Goal: Task Accomplishment & Management: Manage account settings

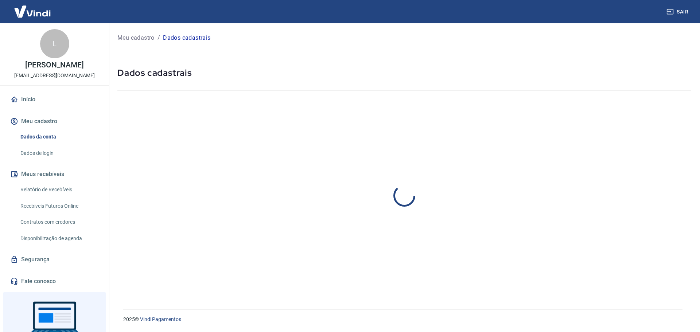
select select "MG"
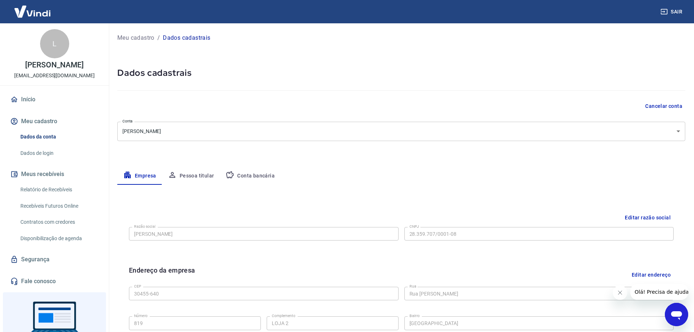
click at [43, 192] on link "Relatório de Recebíveis" at bounding box center [58, 189] width 83 height 15
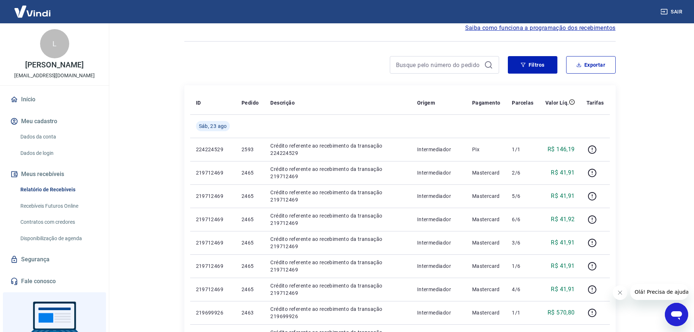
scroll to position [36, 0]
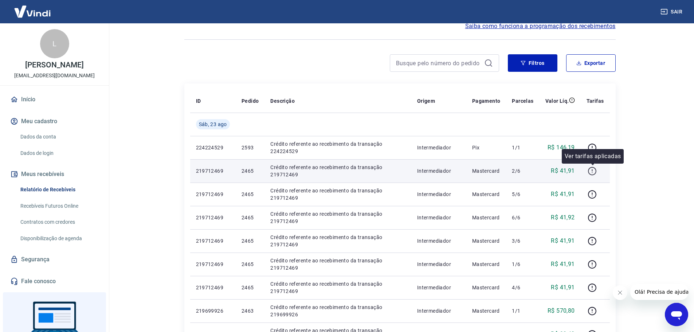
click at [595, 171] on icon "button" at bounding box center [592, 171] width 9 height 9
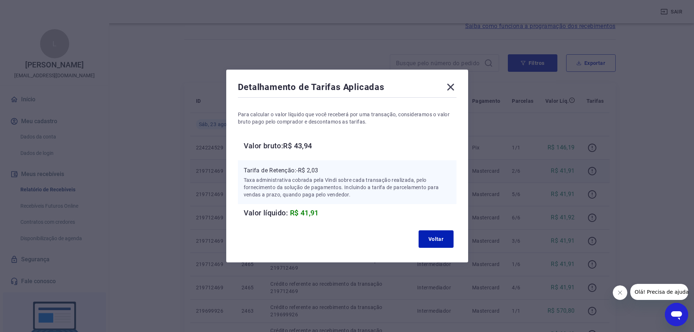
click at [456, 88] on icon at bounding box center [451, 87] width 12 height 12
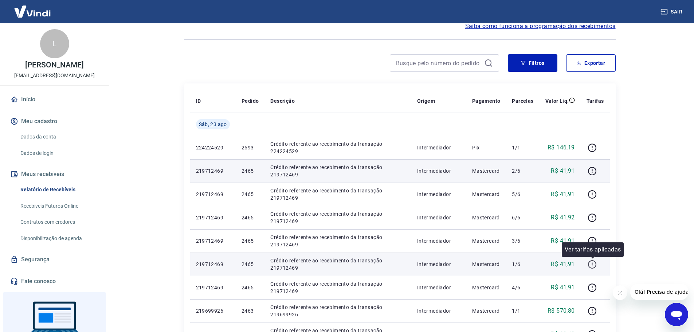
click at [593, 265] on icon "button" at bounding box center [592, 264] width 9 height 9
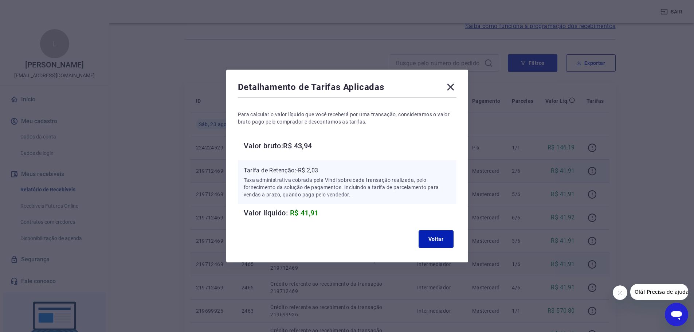
click at [454, 86] on icon at bounding box center [450, 87] width 7 height 7
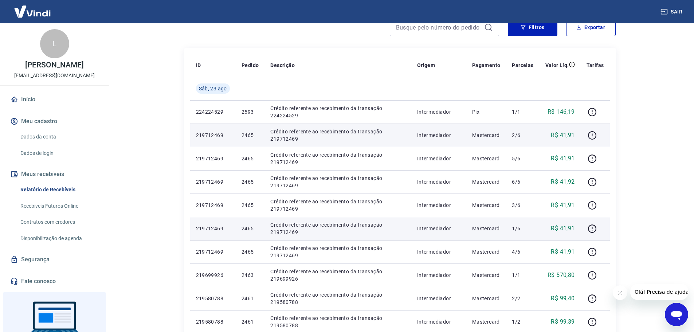
scroll to position [73, 0]
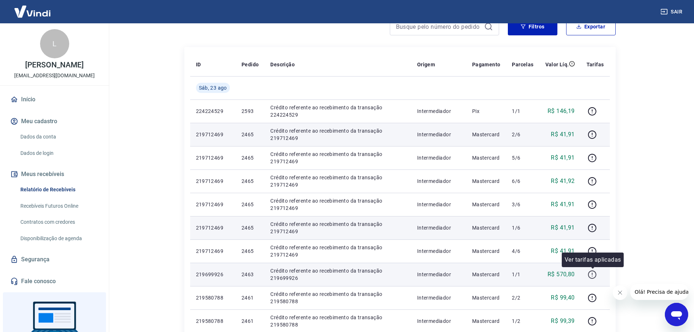
click at [592, 271] on icon "button" at bounding box center [592, 274] width 9 height 9
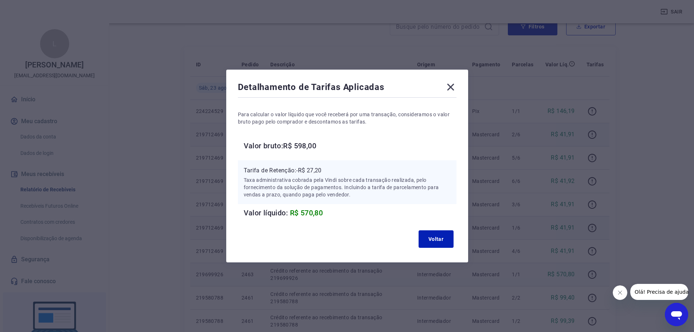
click at [451, 85] on icon at bounding box center [450, 87] width 7 height 7
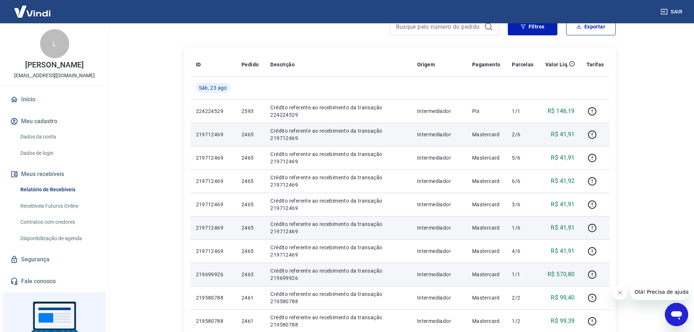
click at [63, 207] on link "Recebíveis Futuros Online" at bounding box center [58, 206] width 83 height 15
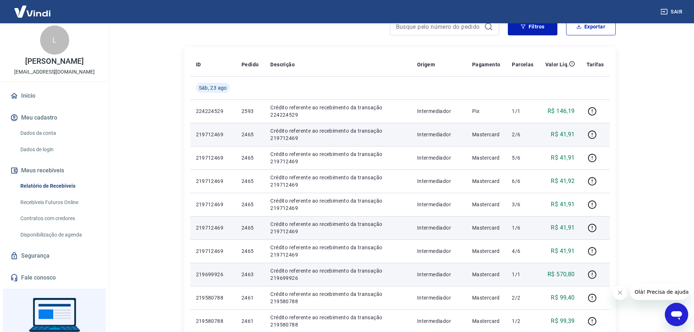
scroll to position [0, 0]
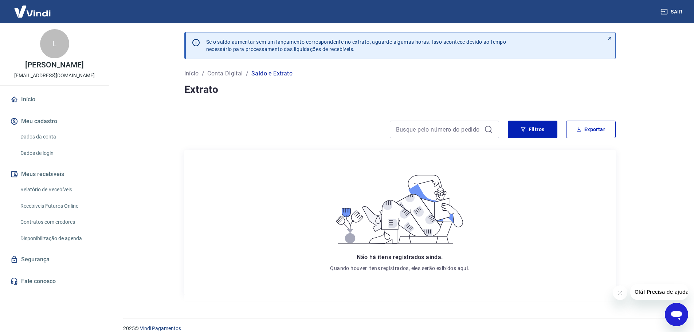
click at [53, 138] on link "Dados da conta" at bounding box center [58, 136] width 83 height 15
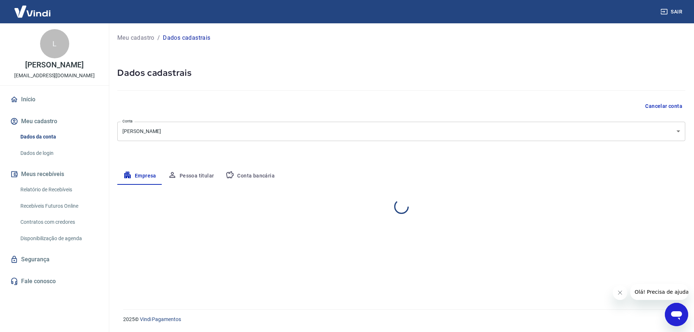
select select "MG"
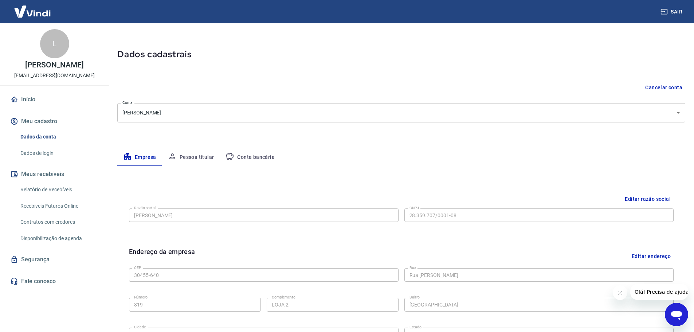
scroll to position [11, 0]
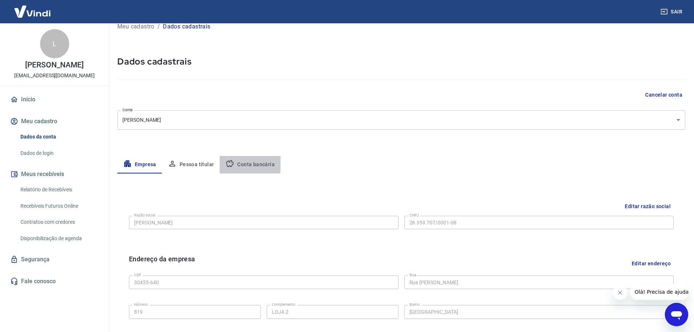
click at [245, 161] on button "Conta bancária" at bounding box center [250, 164] width 61 height 17
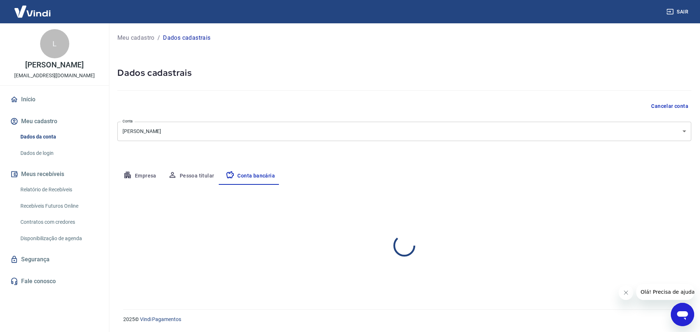
select select "1"
click at [203, 174] on button "Pessoa titular" at bounding box center [191, 175] width 58 height 17
type input "130.231.186-71"
